Goal: Information Seeking & Learning: Learn about a topic

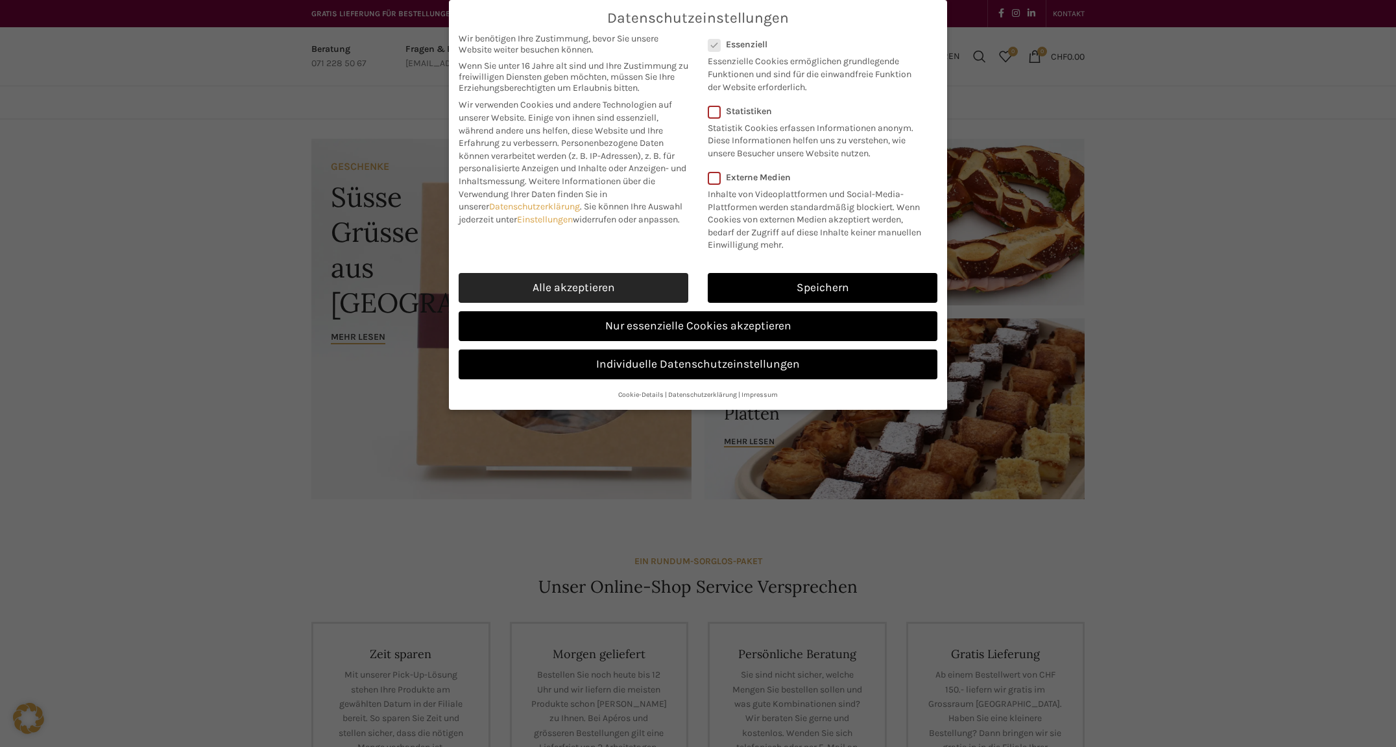
click at [621, 282] on link "Alle akzeptieren" at bounding box center [574, 288] width 230 height 30
checkbox input "true"
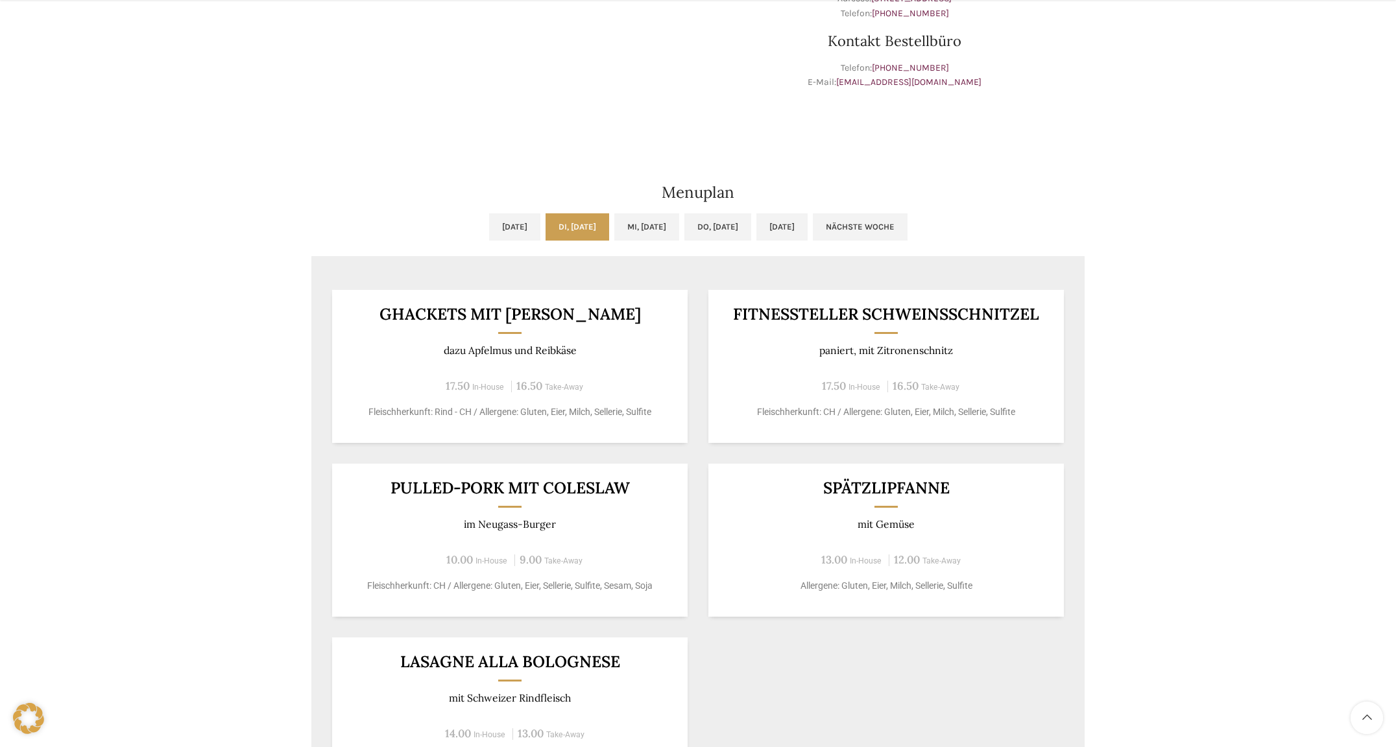
scroll to position [494, 0]
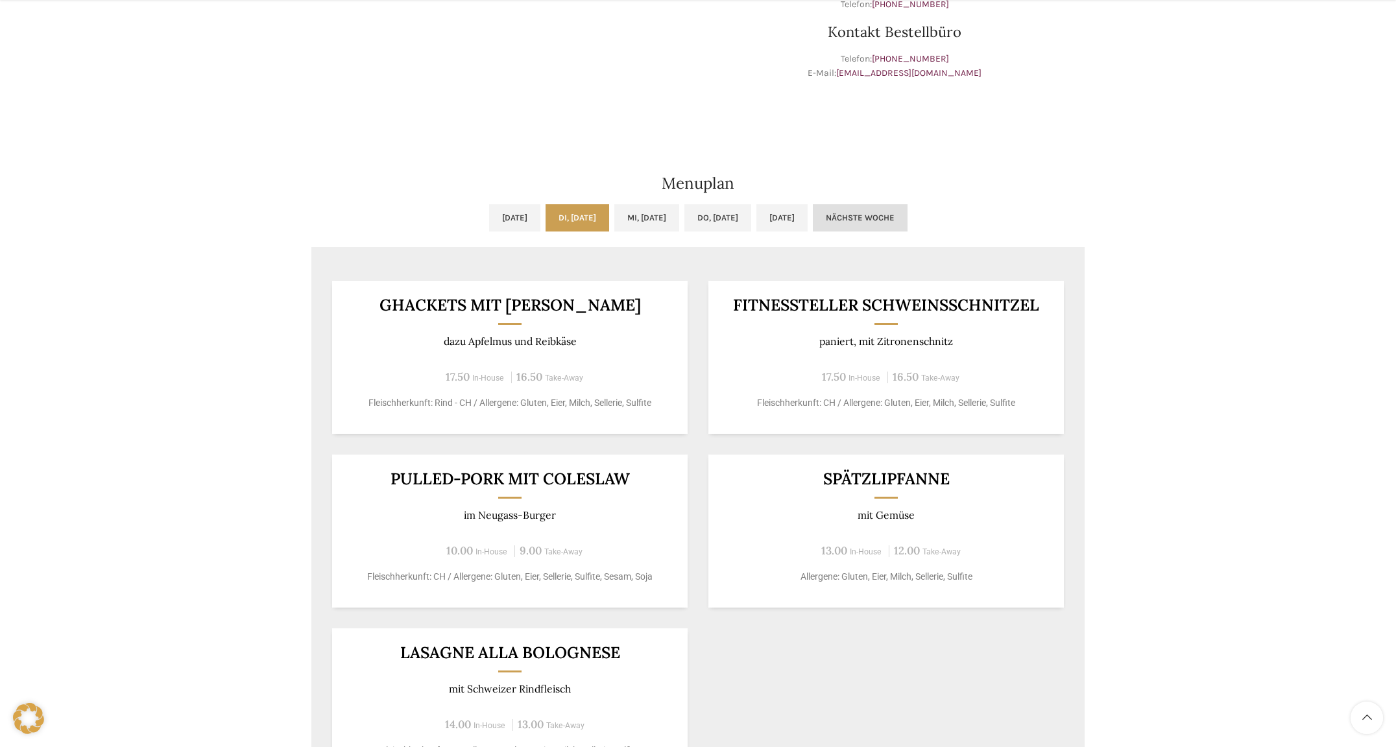
click at [908, 222] on link "Nächste Woche" at bounding box center [860, 217] width 95 height 27
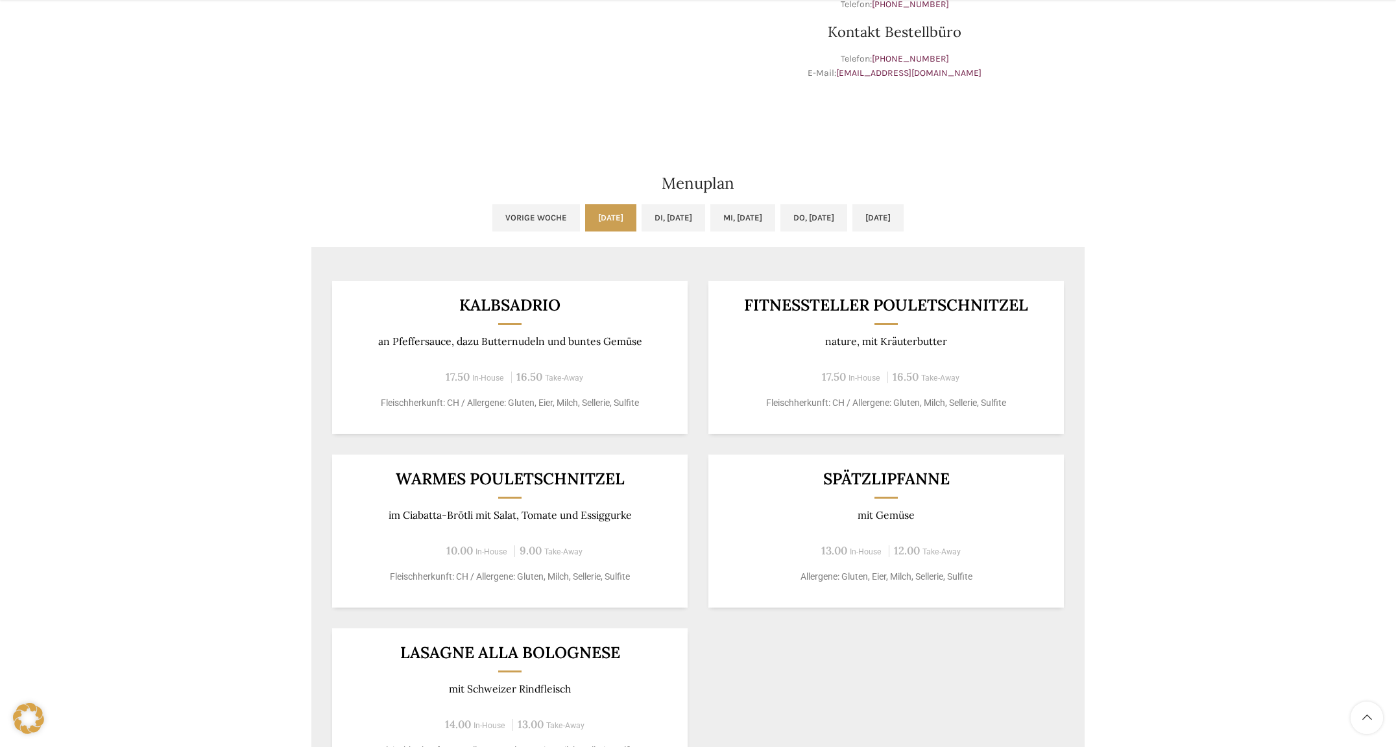
click at [492, 222] on link "Vorige Woche" at bounding box center [536, 217] width 88 height 27
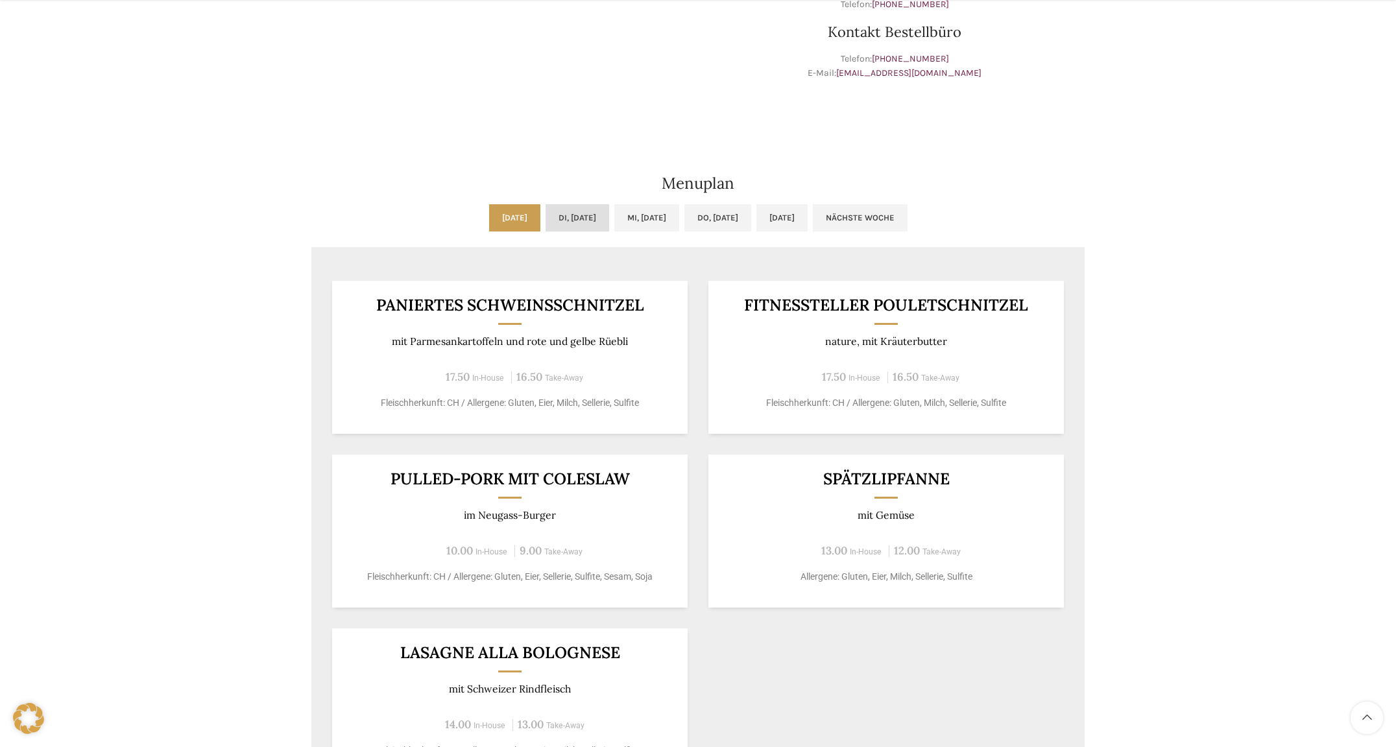
click at [574, 223] on link "Di, 26.08.2025" at bounding box center [578, 217] width 64 height 27
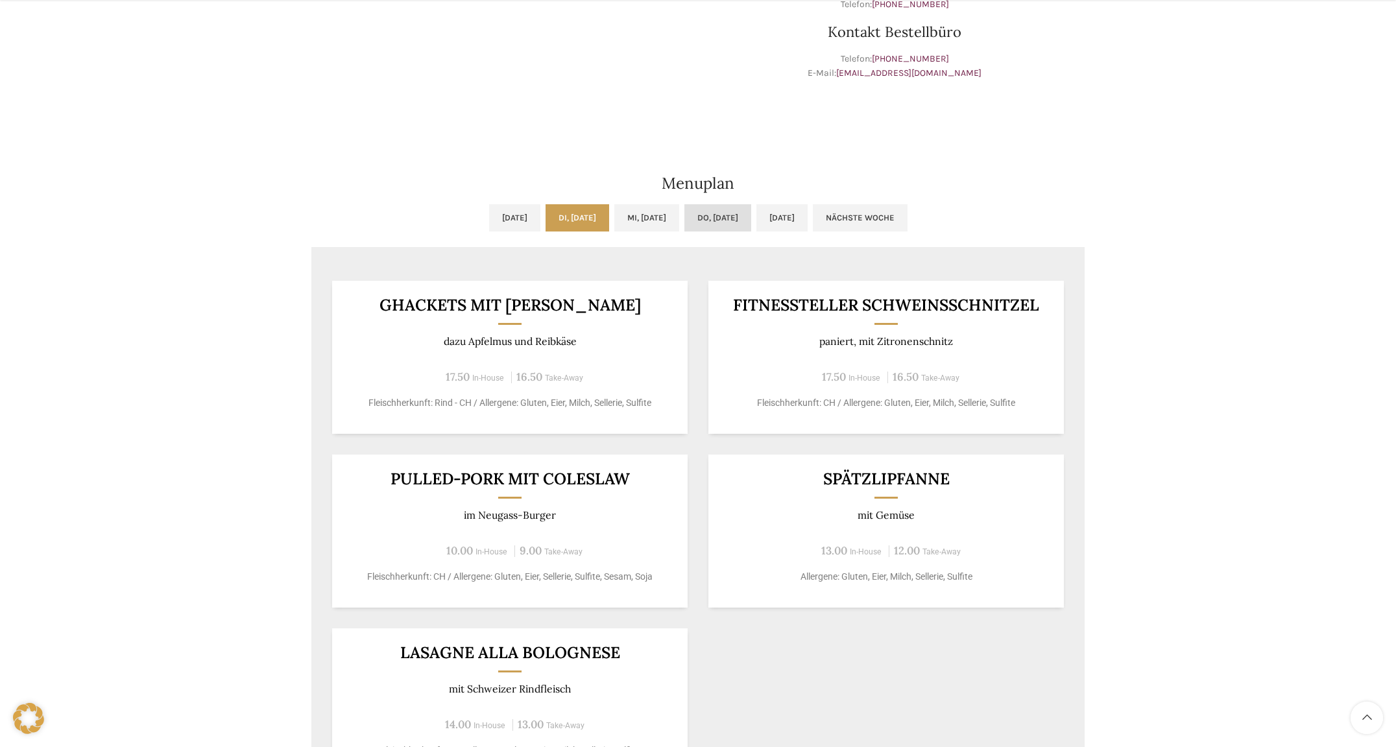
drag, startPoint x: 629, startPoint y: 218, endPoint x: 702, endPoint y: 221, distance: 73.4
click at [629, 218] on link "Mi, 27.08.2025" at bounding box center [646, 217] width 65 height 27
